Goal: Task Accomplishment & Management: Use online tool/utility

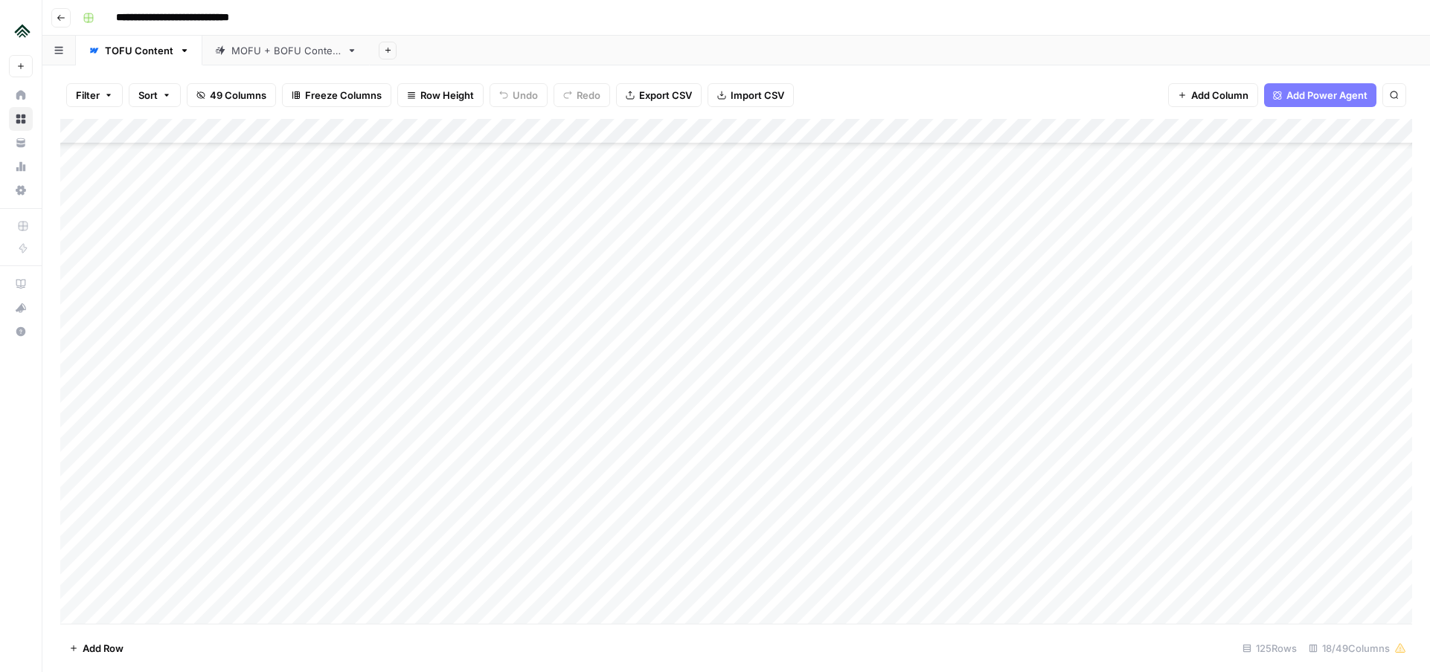
scroll to position [1837, 0]
click at [344, 341] on div "Add Column" at bounding box center [736, 371] width 1352 height 505
click at [316, 541] on div "Add Column" at bounding box center [736, 371] width 1352 height 505
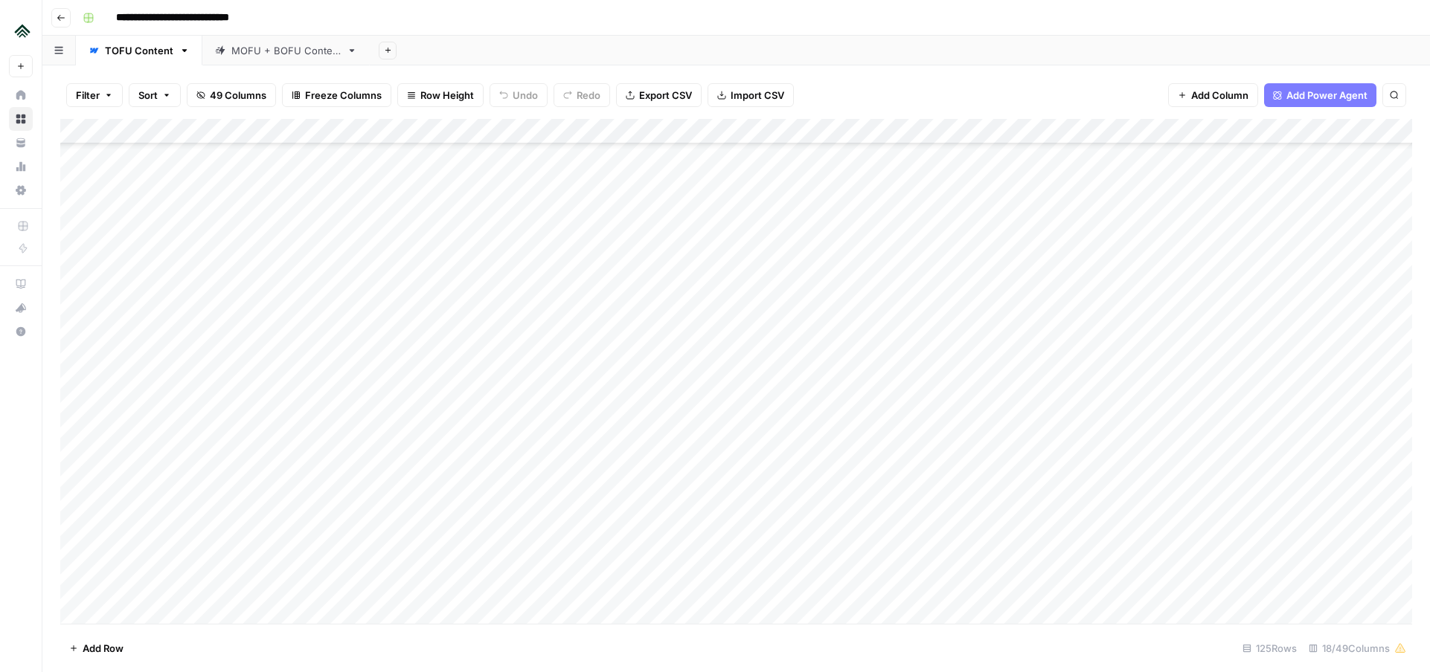
click at [97, 283] on div "Add Column" at bounding box center [736, 371] width 1352 height 505
click at [302, 373] on div "Add Column" at bounding box center [736, 371] width 1352 height 505
click at [299, 287] on div "Add Column" at bounding box center [736, 371] width 1352 height 505
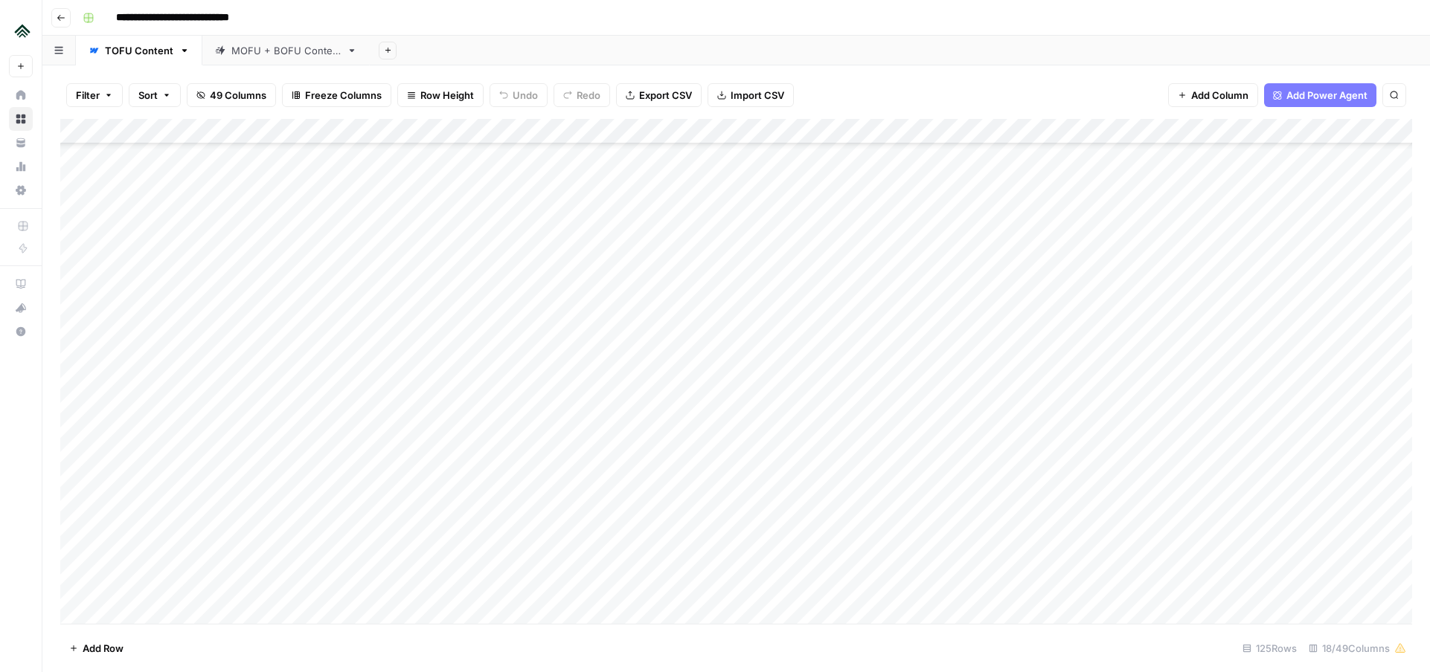
click at [255, 305] on div "Add Column" at bounding box center [736, 371] width 1352 height 505
click at [121, 312] on div "Add Column" at bounding box center [736, 371] width 1352 height 505
click at [260, 317] on div "Add Column" at bounding box center [736, 371] width 1352 height 505
click at [277, 351] on div "Add Column" at bounding box center [736, 371] width 1352 height 505
click at [266, 335] on div "Add Column" at bounding box center [736, 371] width 1352 height 505
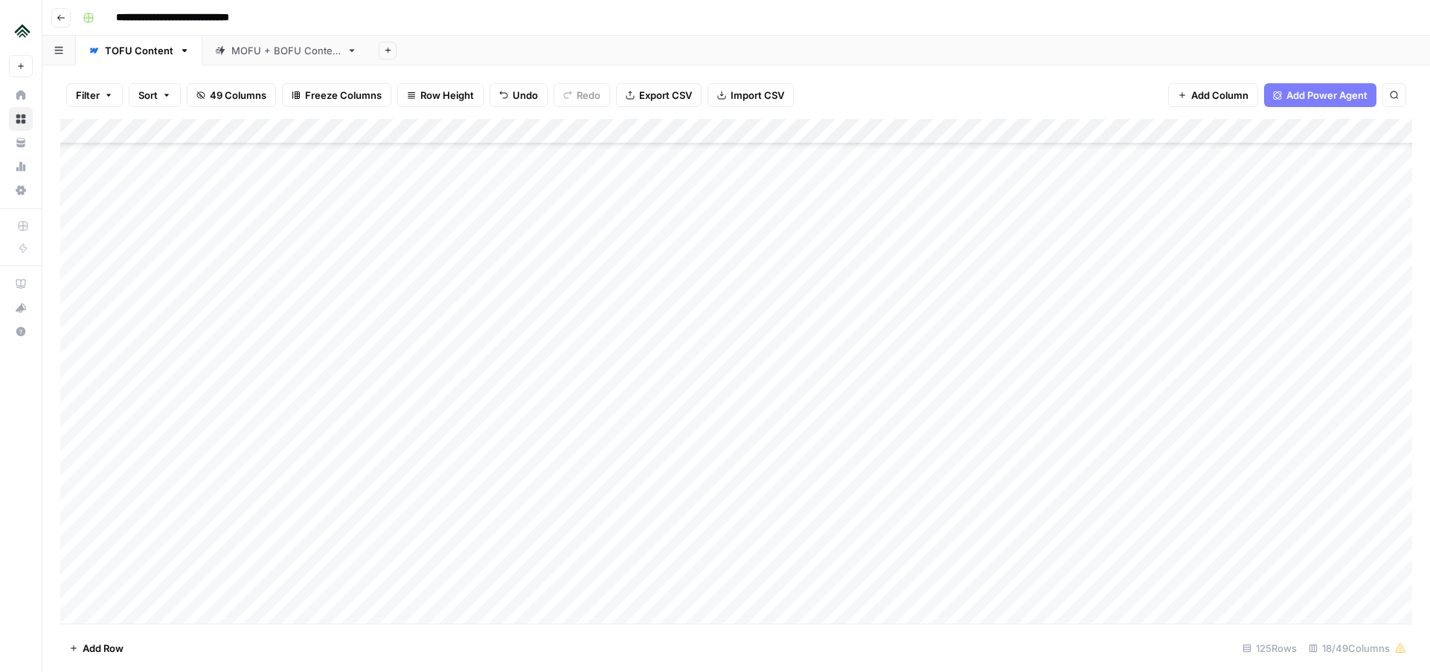
scroll to position [2680, 0]
click at [288, 527] on div "Add Column" at bounding box center [736, 371] width 1352 height 505
click at [328, 262] on div "Add Column" at bounding box center [736, 371] width 1352 height 505
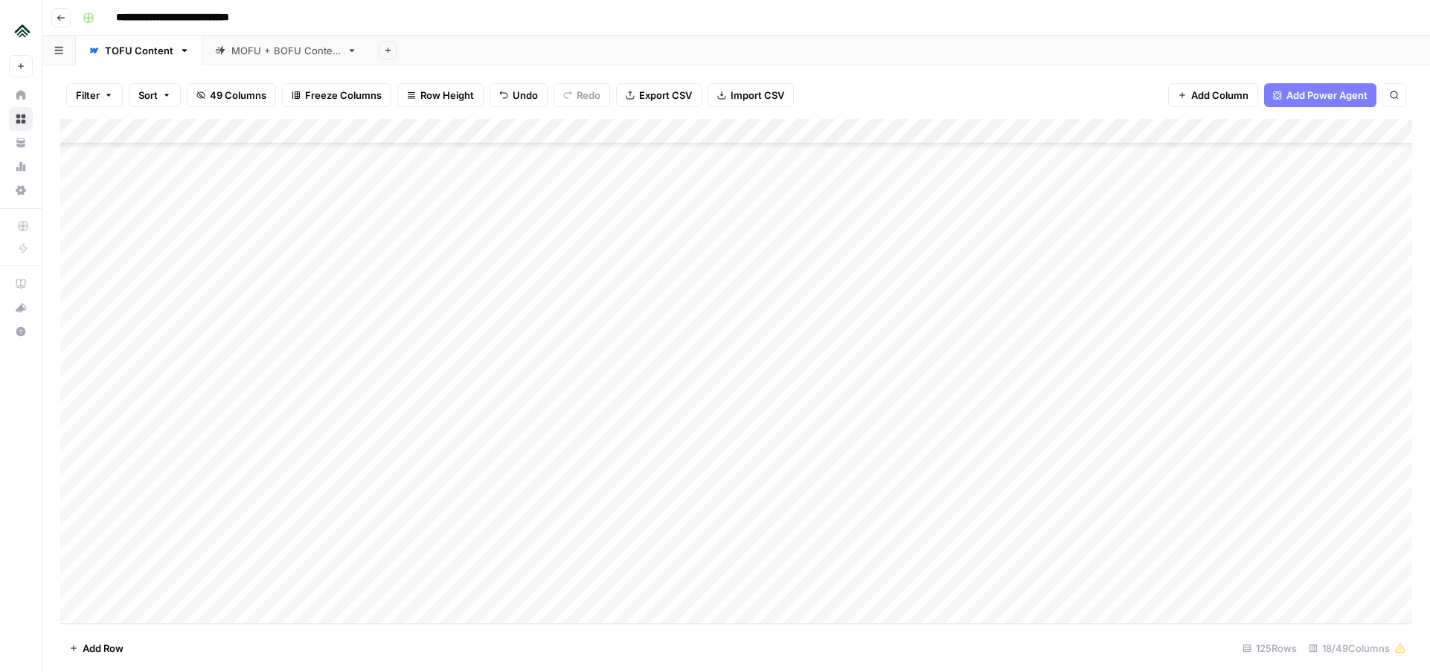
click at [311, 517] on div "Add Column" at bounding box center [736, 371] width 1352 height 505
click at [250, 541] on div "Add Column" at bounding box center [736, 371] width 1352 height 505
click at [319, 272] on div "Add Column" at bounding box center [736, 371] width 1352 height 505
click at [343, 224] on div "Add Column" at bounding box center [736, 371] width 1352 height 505
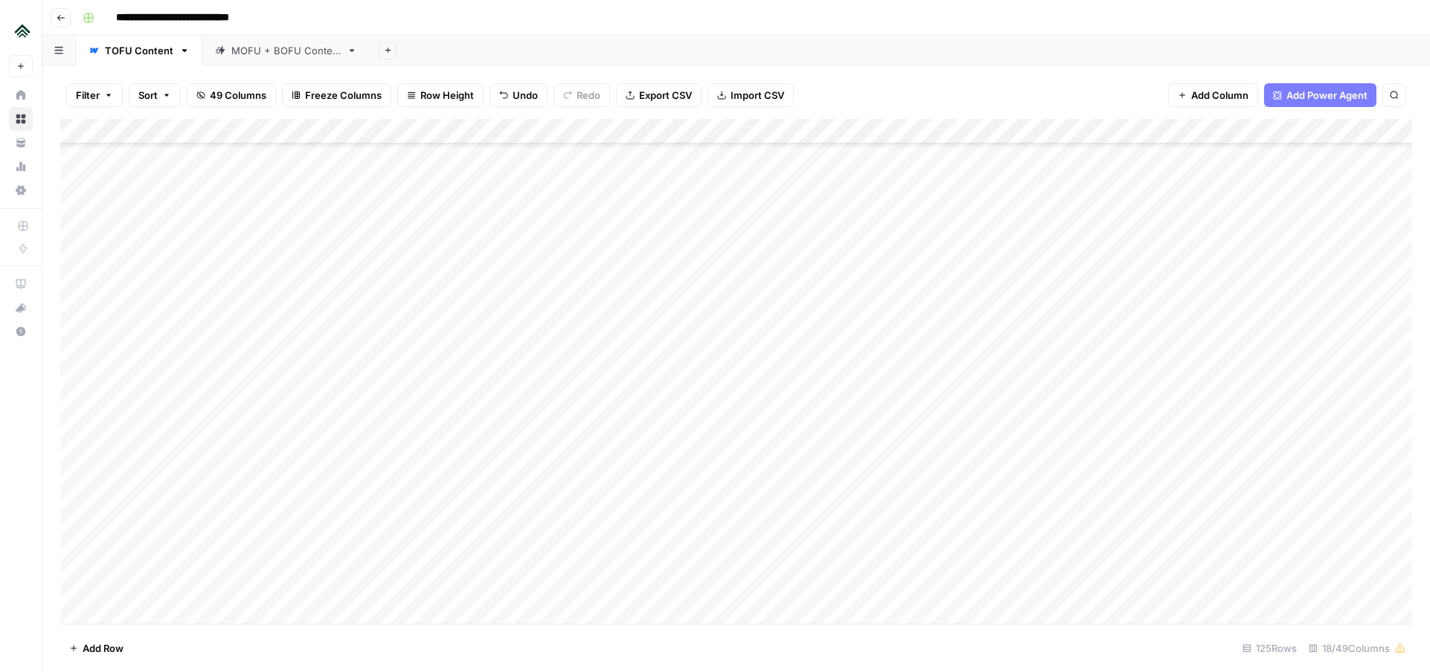
click at [312, 304] on div "Add Column" at bounding box center [736, 371] width 1352 height 505
